Goal: Check status: Check status

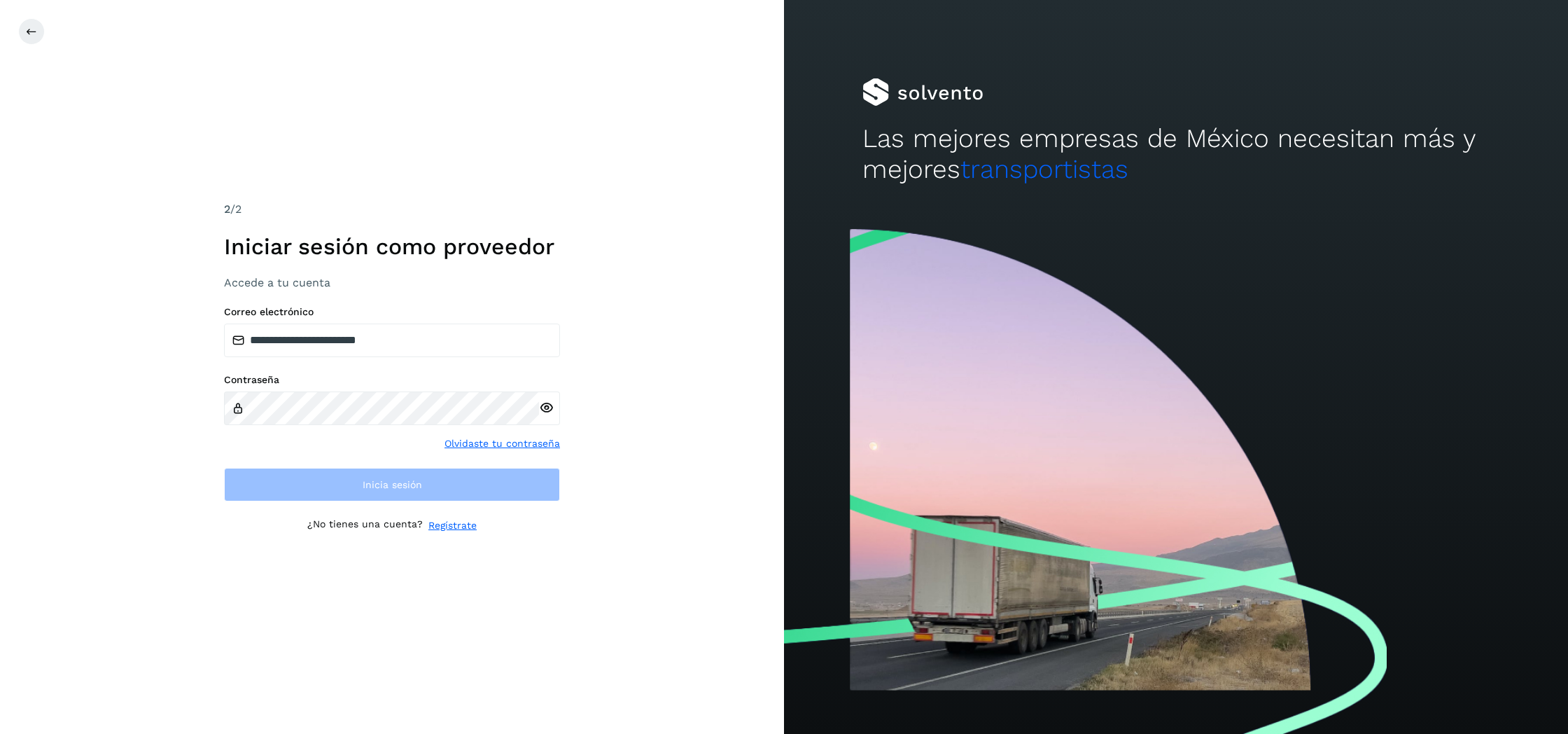
type input "**********"
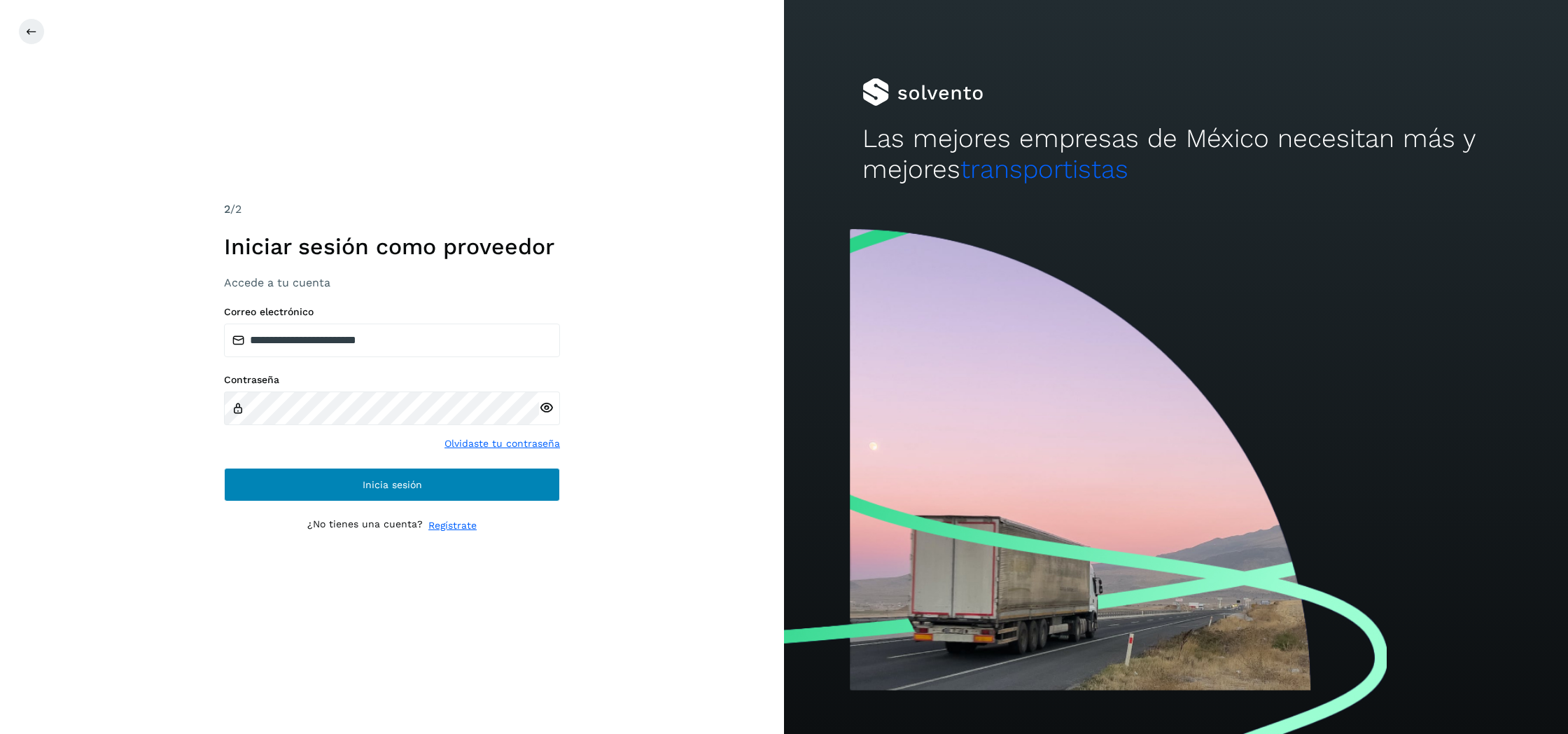
click at [372, 484] on span "Inicia sesión" at bounding box center [392, 485] width 59 height 10
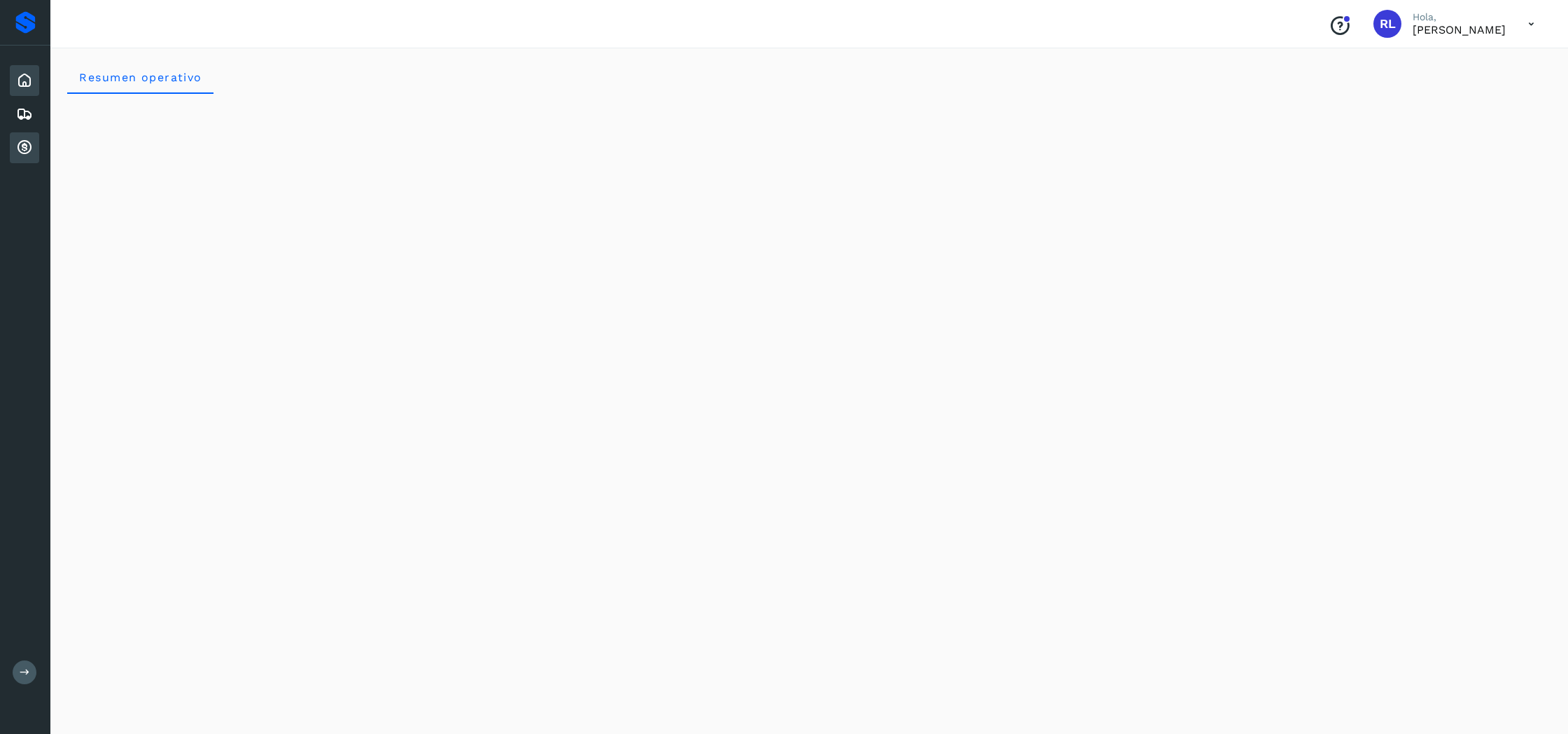
click at [17, 141] on icon at bounding box center [24, 147] width 17 height 17
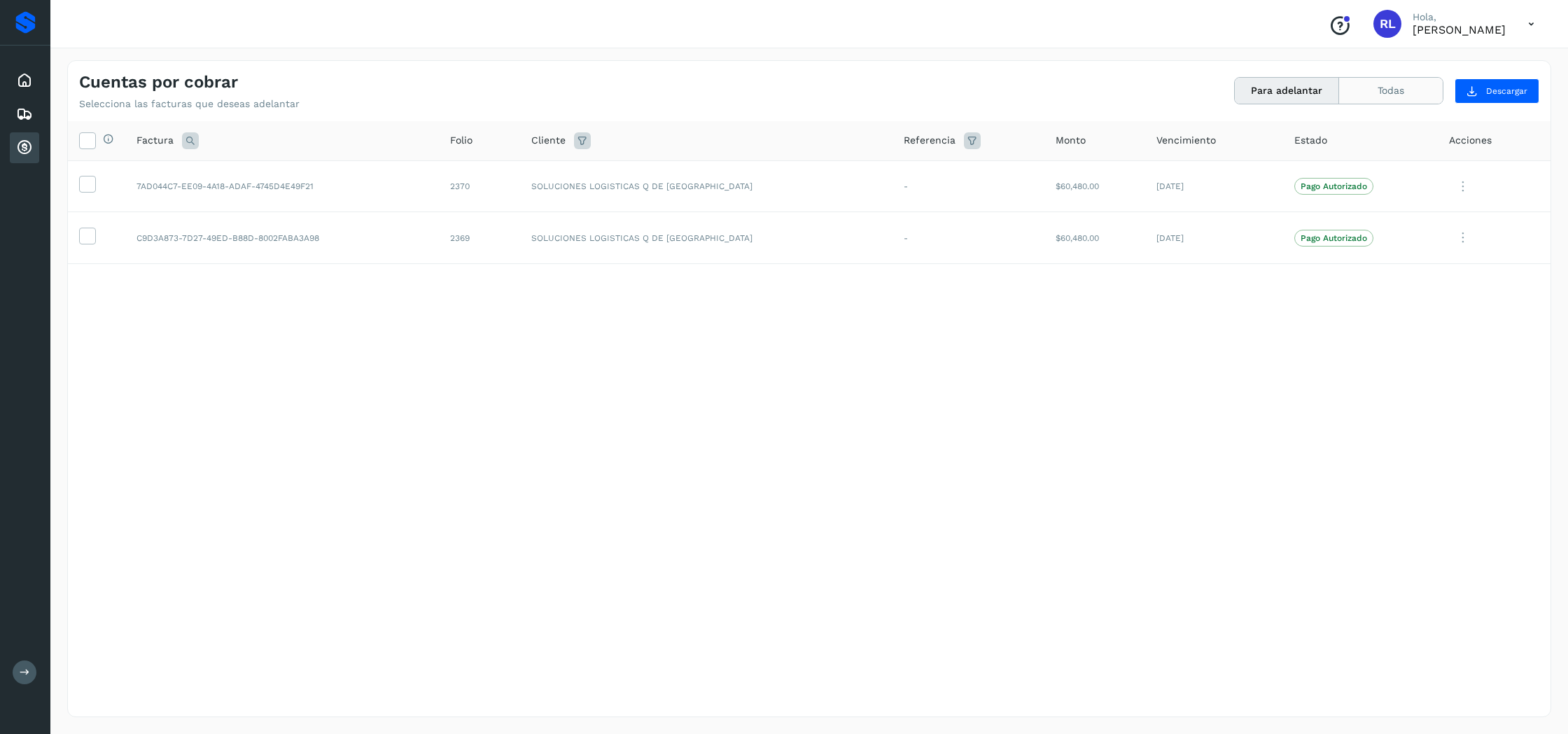
click at [1402, 85] on button "Todas" at bounding box center [1390, 91] width 104 height 26
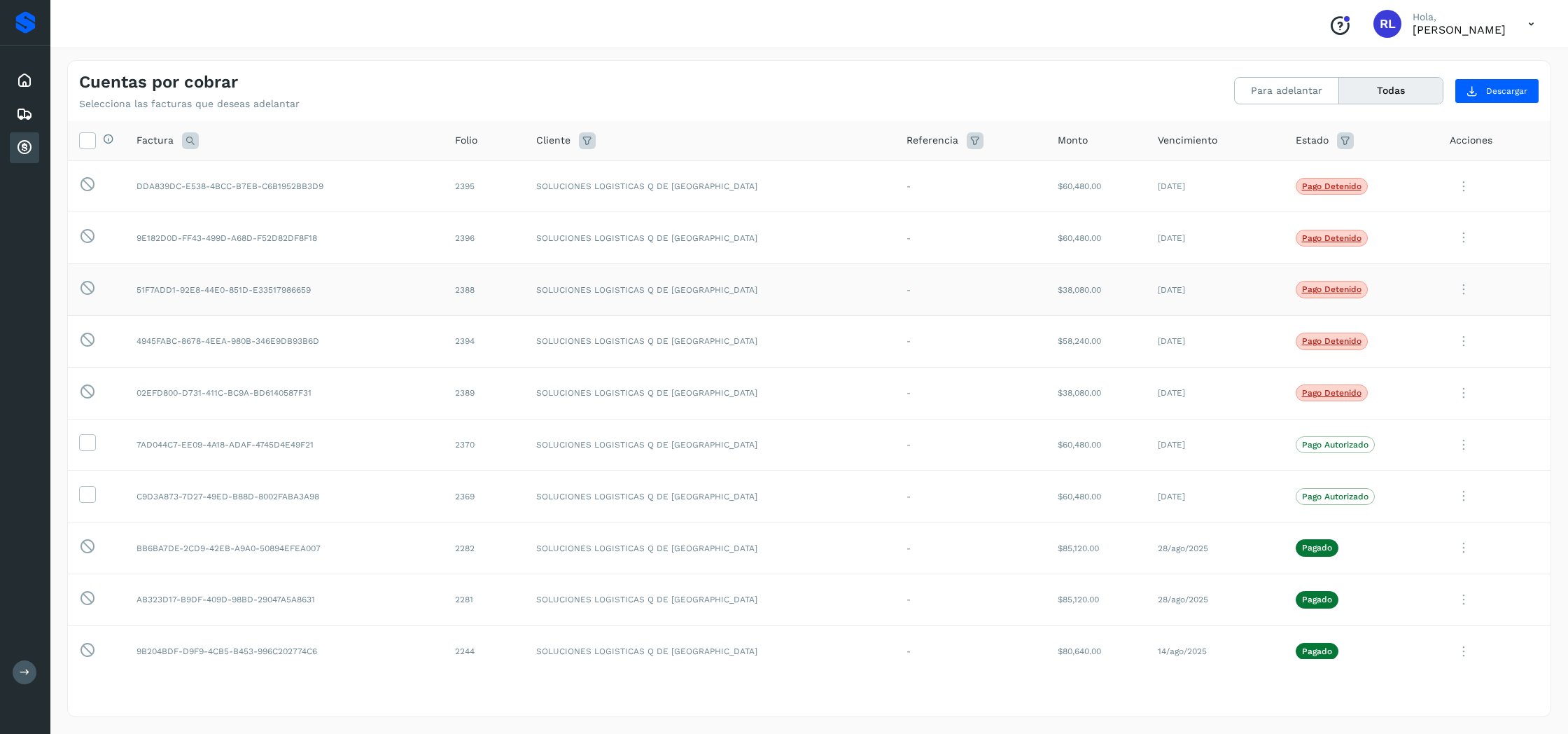
click at [1326, 285] on p "Pago detenido" at bounding box center [1332, 289] width 59 height 10
click at [1455, 285] on icon at bounding box center [1463, 289] width 28 height 29
click at [1443, 315] on button "Ver Detalle" at bounding box center [1455, 324] width 166 height 27
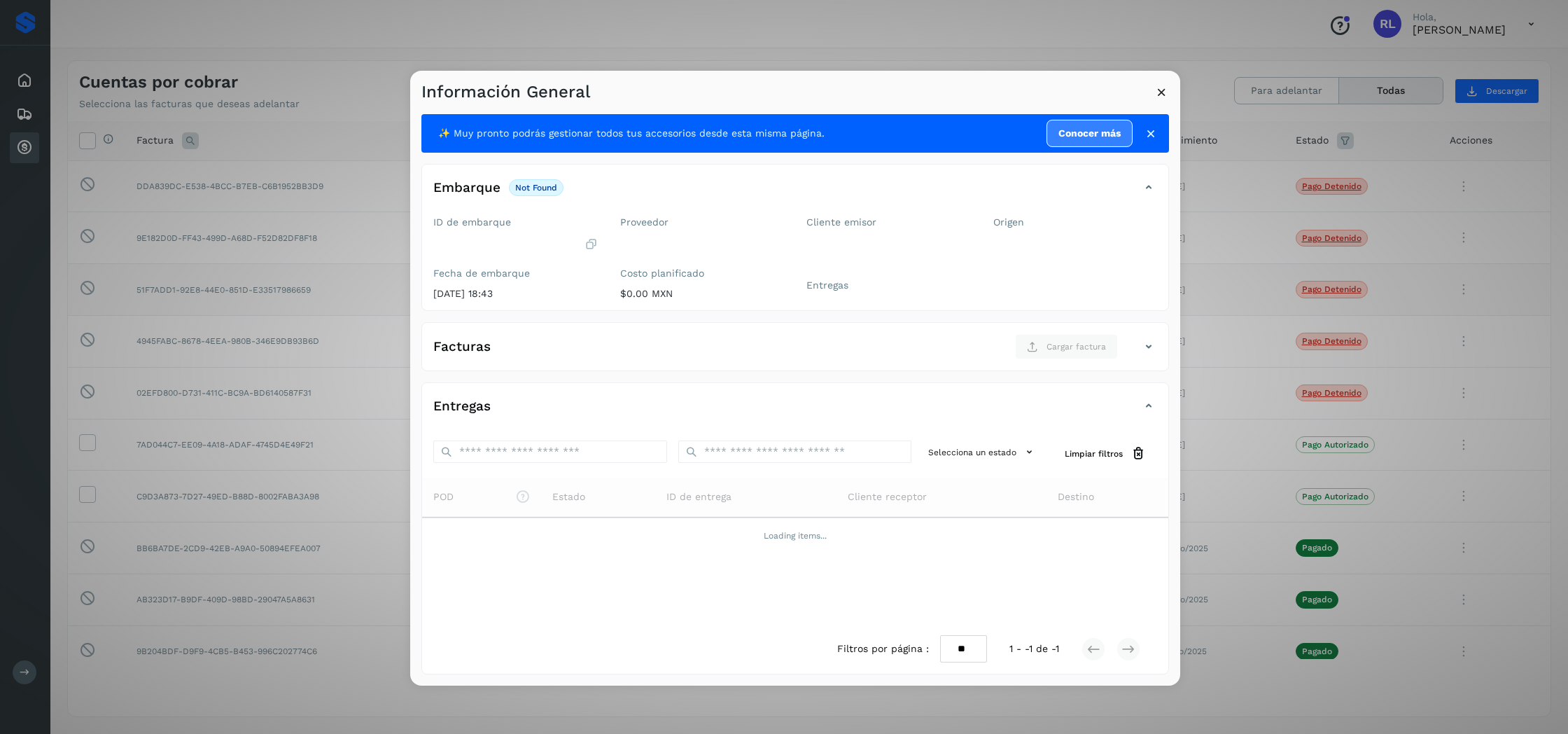
click at [1161, 92] on icon at bounding box center [1161, 92] width 14 height 14
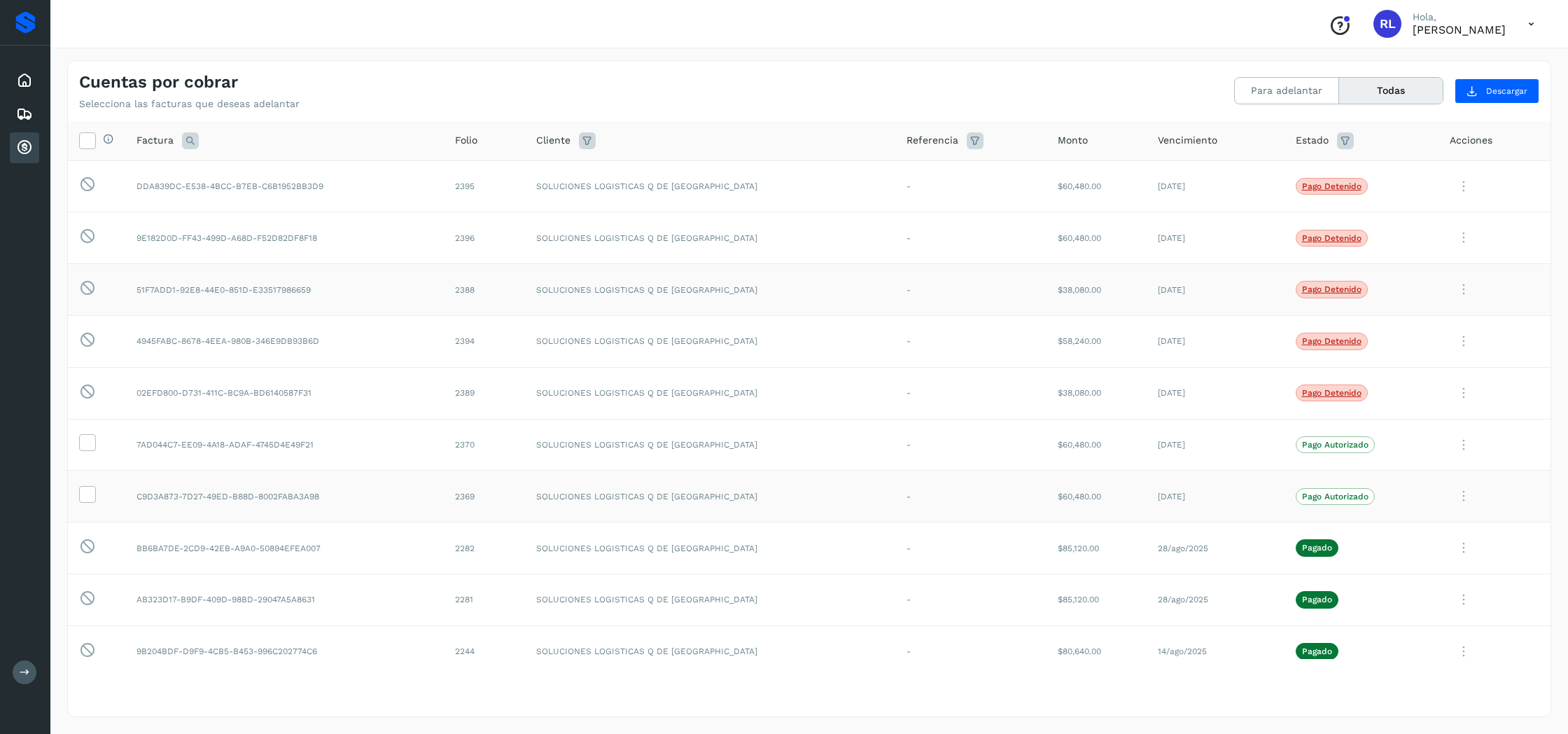
click at [1460, 488] on icon at bounding box center [1463, 496] width 28 height 29
click at [1449, 520] on button "Ver Detalle" at bounding box center [1455, 531] width 166 height 27
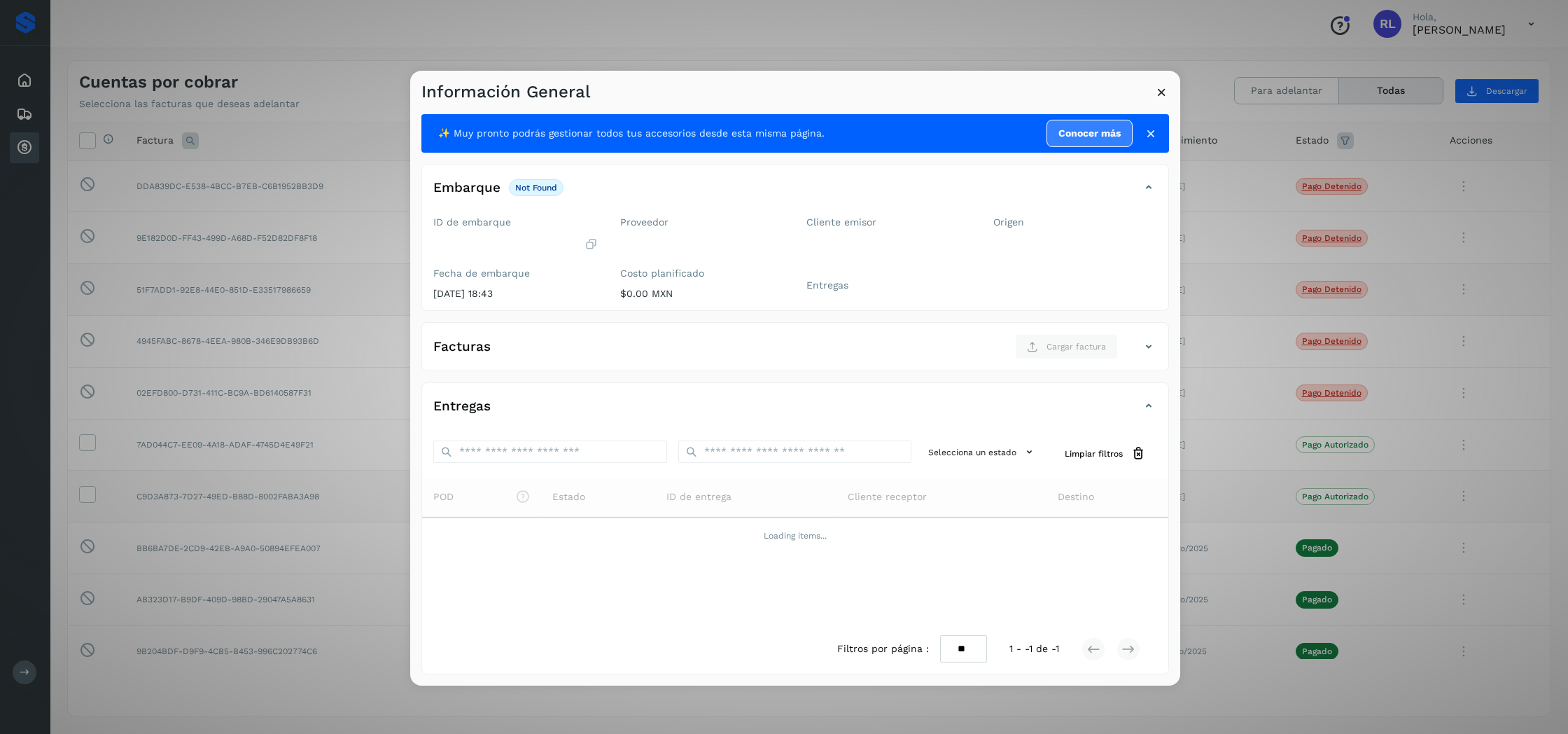
click at [1159, 96] on icon at bounding box center [1161, 92] width 14 height 14
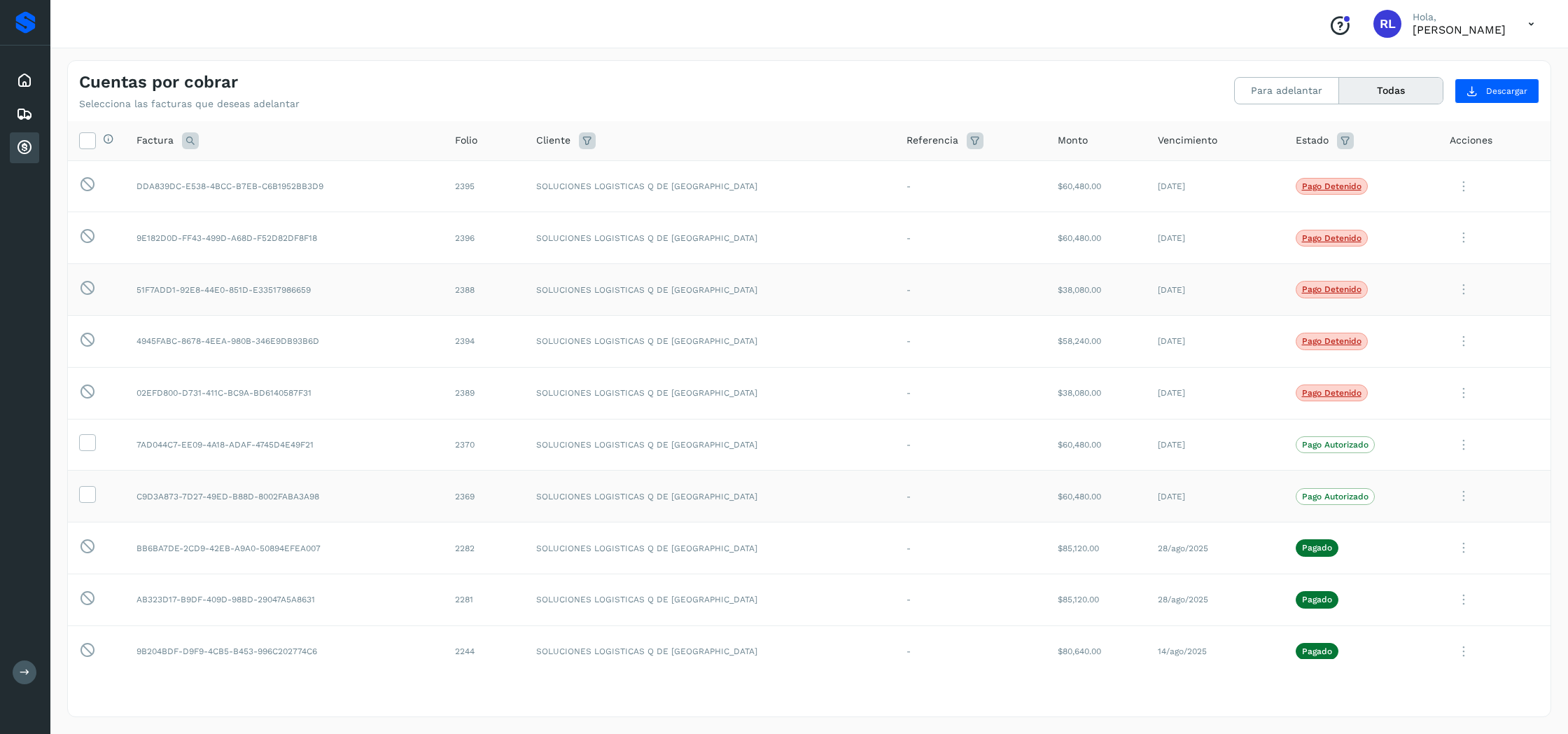
click at [1528, 27] on icon at bounding box center [1531, 24] width 29 height 29
click at [1427, 68] on div "Cerrar sesión" at bounding box center [1461, 63] width 166 height 27
